Goal: Information Seeking & Learning: Learn about a topic

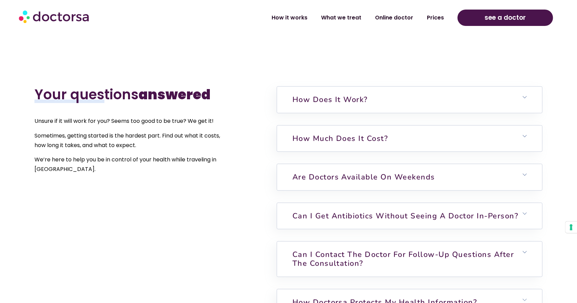
scroll to position [1523, 0]
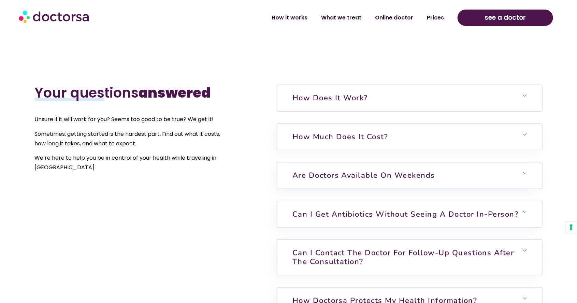
click at [521, 106] on h6 "How does it work?" at bounding box center [409, 98] width 265 height 26
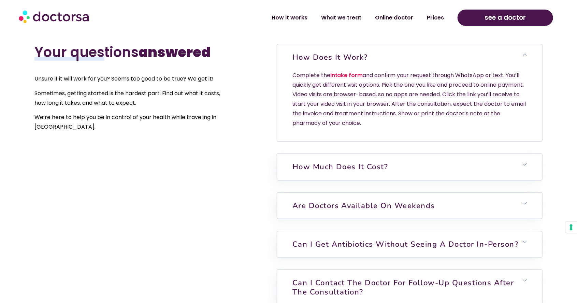
scroll to position [1569, 0]
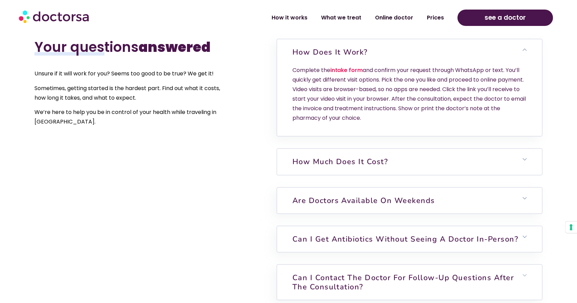
click at [520, 170] on h6 "How much does it cost?" at bounding box center [409, 162] width 265 height 26
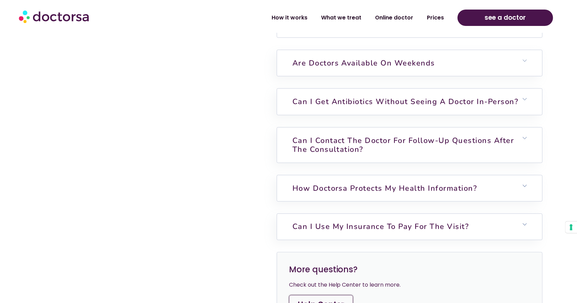
scroll to position [1797, 0]
click at [520, 69] on h6 "Are doctors available on weekends" at bounding box center [409, 63] width 265 height 26
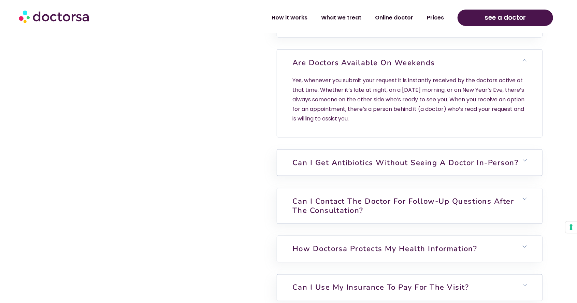
click at [524, 71] on h6 "Are doctors available on weekends" at bounding box center [409, 63] width 265 height 26
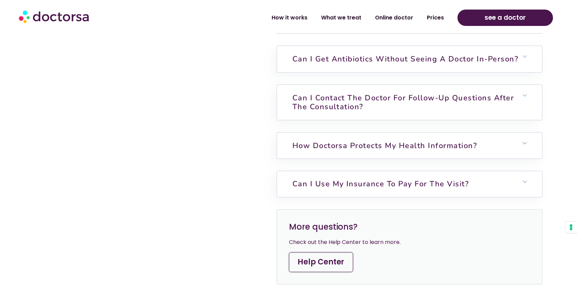
scroll to position [1839, 0]
click at [527, 151] on h6 "How Doctorsa protects my health information?" at bounding box center [409, 145] width 265 height 26
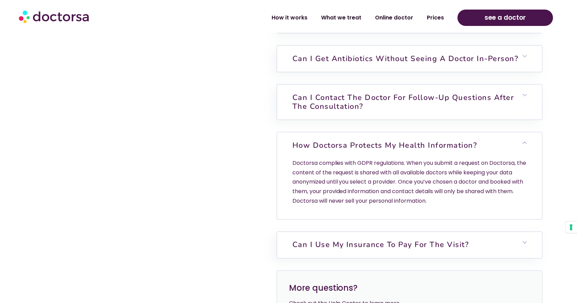
click at [526, 146] on span at bounding box center [525, 143] width 4 height 5
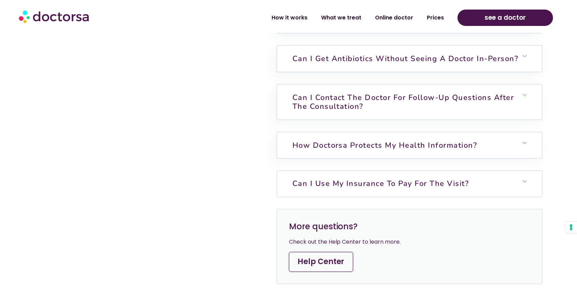
click at [526, 184] on icon at bounding box center [525, 182] width 4 height 4
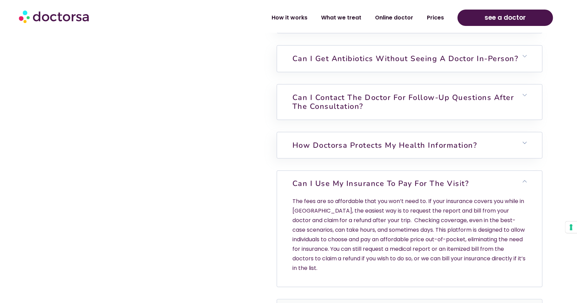
click at [525, 192] on h6 "Can I use my insurance to pay for the visit?" at bounding box center [409, 184] width 265 height 26
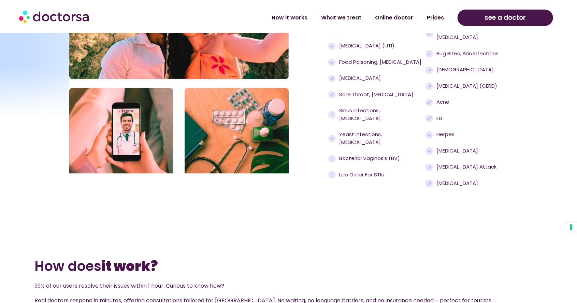
scroll to position [696, 0]
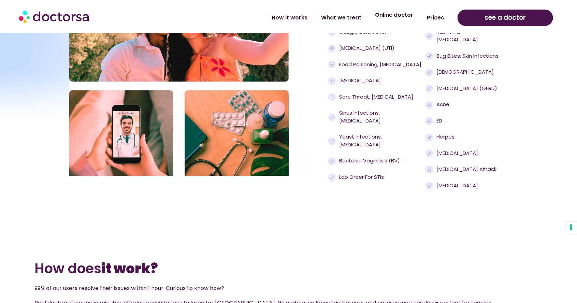
click at [402, 18] on link "Online doctor" at bounding box center [394, 15] width 52 height 16
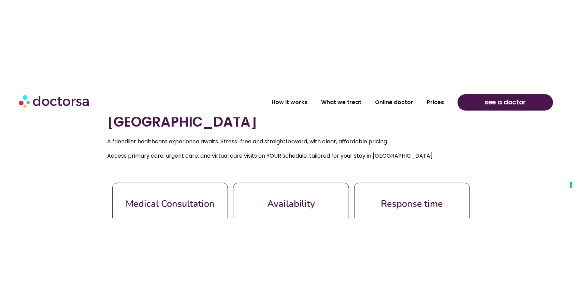
scroll to position [459, 0]
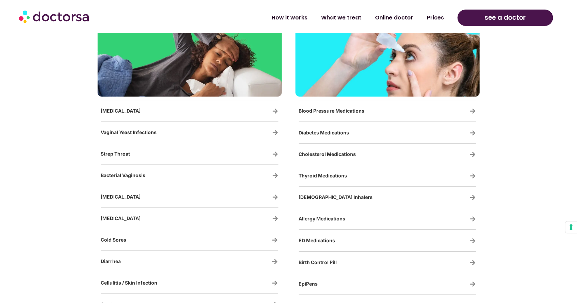
scroll to position [1160, 0]
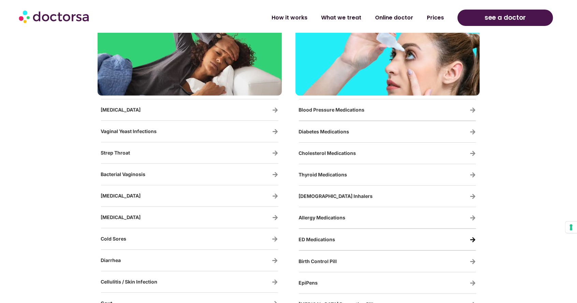
click at [472, 239] on icon at bounding box center [473, 240] width 6 height 6
click at [330, 237] on span "ED Medications" at bounding box center [317, 240] width 37 height 6
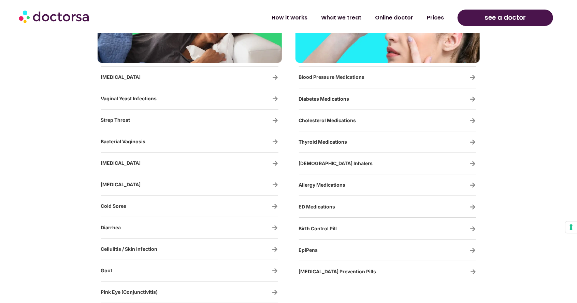
scroll to position [1223, 0]
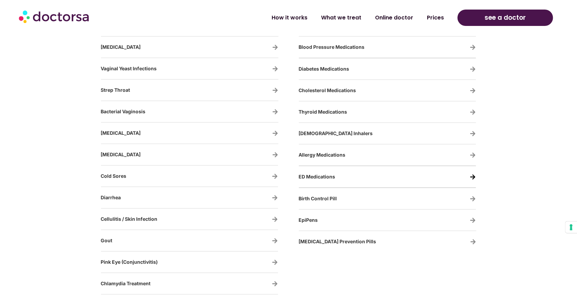
click at [475, 176] on icon at bounding box center [473, 177] width 6 height 6
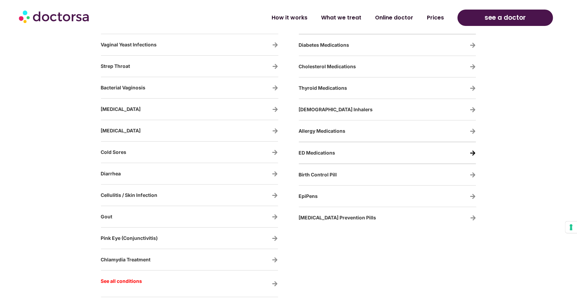
scroll to position [1279, 0]
click at [475, 153] on icon at bounding box center [473, 154] width 6 height 6
click at [474, 152] on icon at bounding box center [473, 154] width 6 height 6
click at [473, 153] on icon at bounding box center [473, 154] width 6 height 6
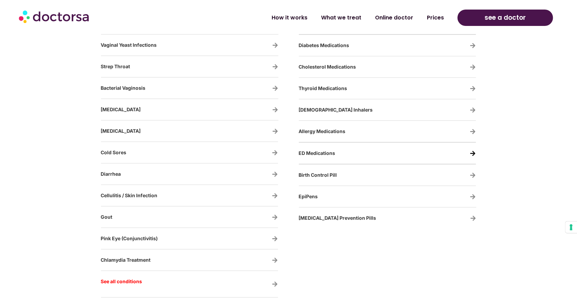
click at [476, 153] on icon at bounding box center [473, 154] width 6 height 6
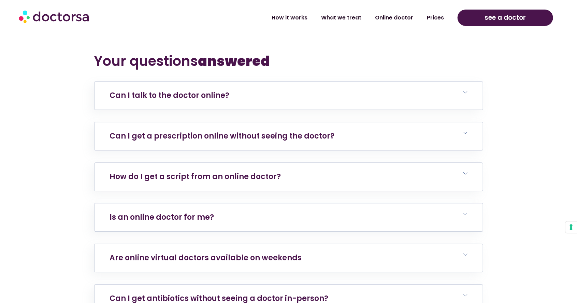
scroll to position [2249, 0]
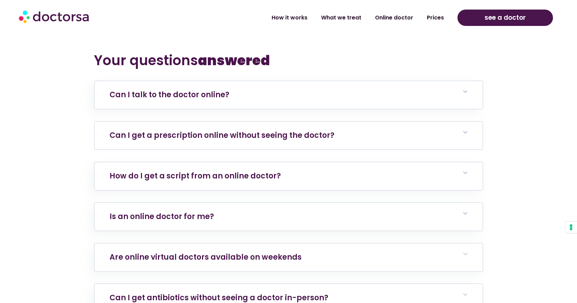
click at [466, 123] on h6 "Can I get a prescription online without seeing the doctor?" at bounding box center [289, 136] width 388 height 28
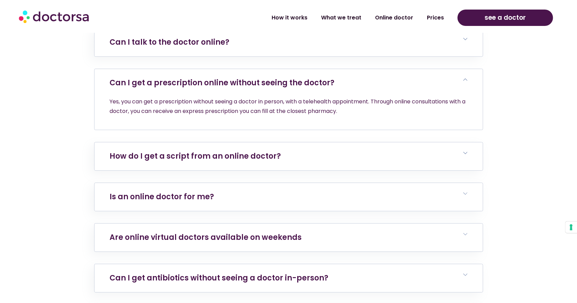
scroll to position [2303, 0]
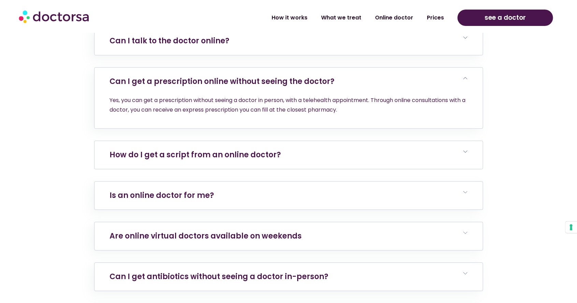
click at [466, 143] on h6 "How do I get a script from an online doctor?" at bounding box center [289, 155] width 388 height 28
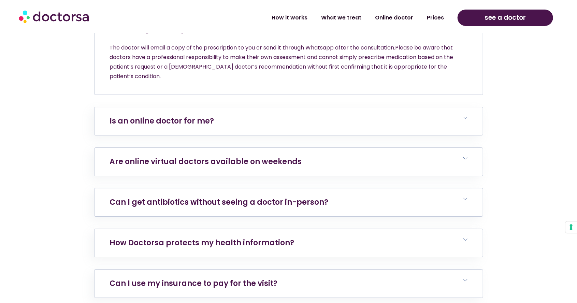
scroll to position [2436, 0]
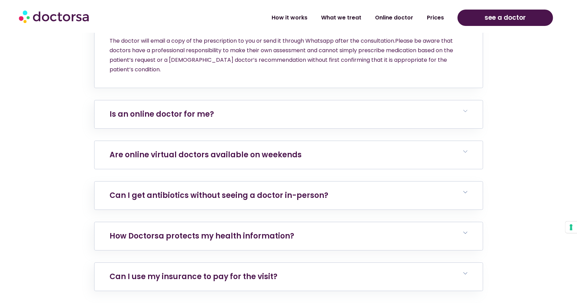
click at [468, 141] on h6 "Are online virtual doctors available on weekends" at bounding box center [289, 155] width 388 height 28
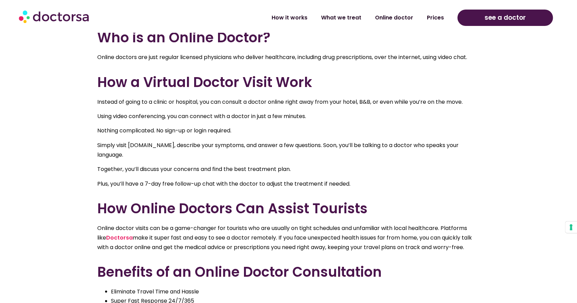
scroll to position [0, 0]
